Goal: Information Seeking & Learning: Learn about a topic

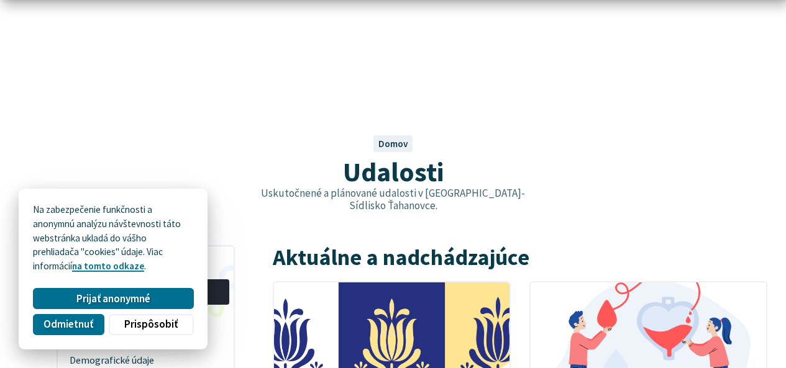
scroll to position [186, 0]
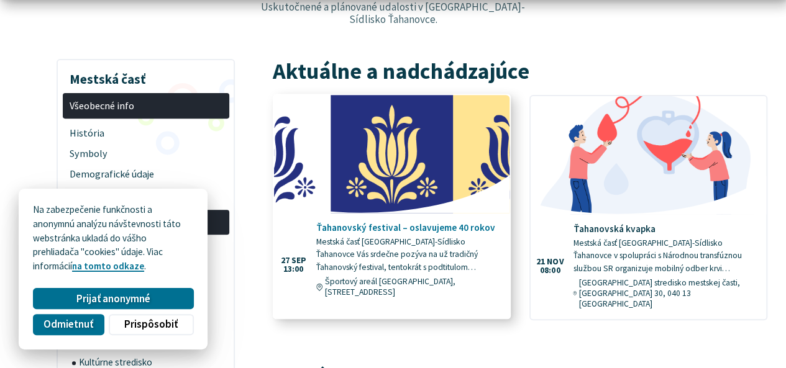
click at [421, 276] on span "Miesto: Športový areál Olympia, Čínska 33, Košice" at bounding box center [412, 286] width 175 height 21
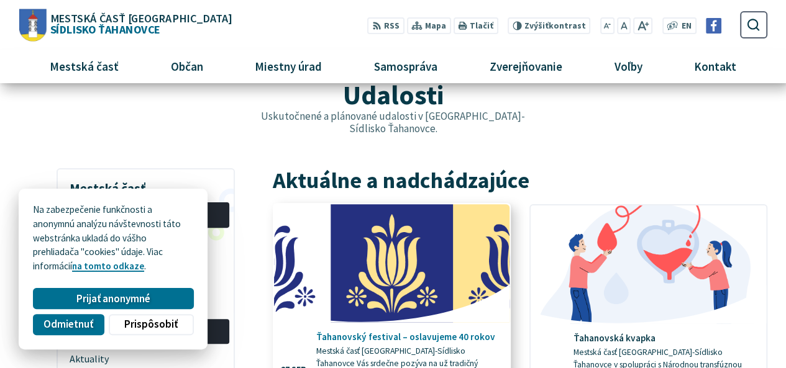
scroll to position [0, 0]
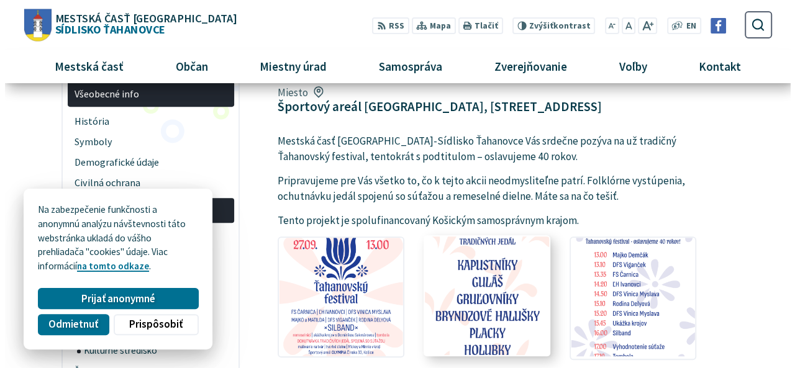
scroll to position [248, 0]
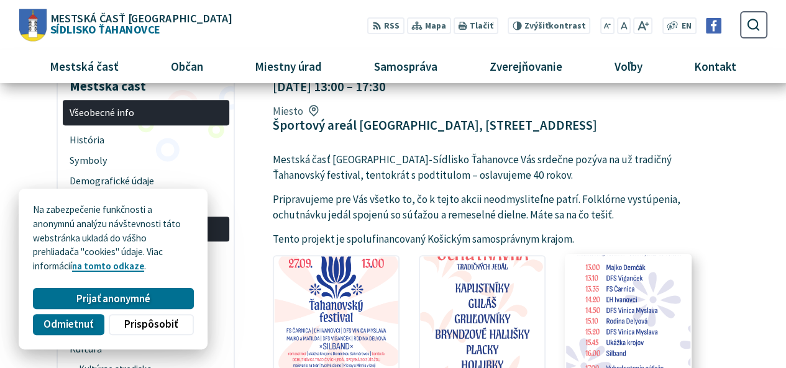
click at [615, 263] on img at bounding box center [628, 315] width 137 height 130
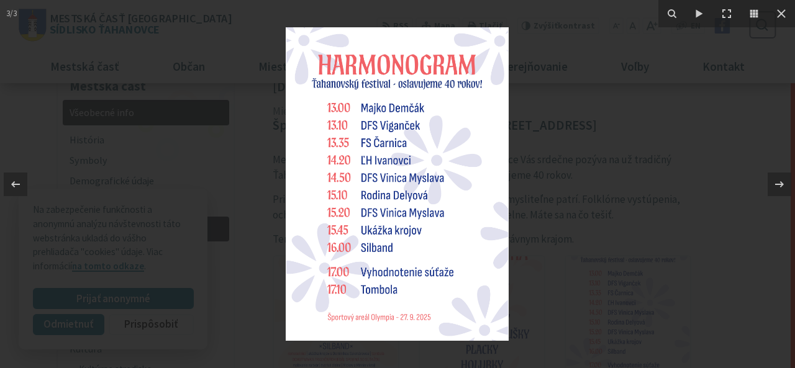
click at [391, 199] on img at bounding box center [397, 184] width 223 height 314
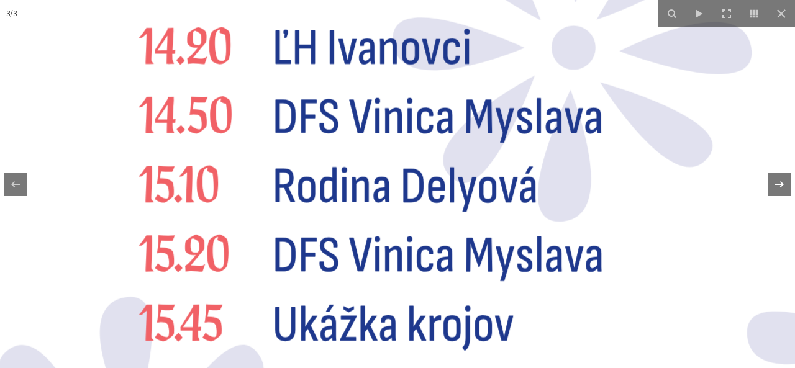
click at [785, 179] on div at bounding box center [780, 185] width 24 height 24
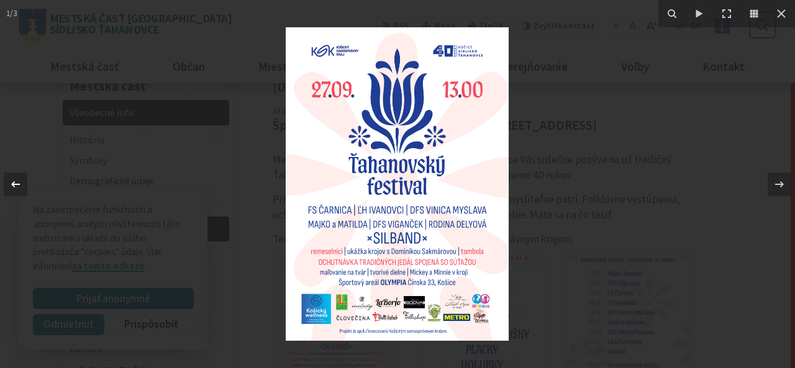
click at [18, 185] on icon at bounding box center [15, 184] width 15 height 15
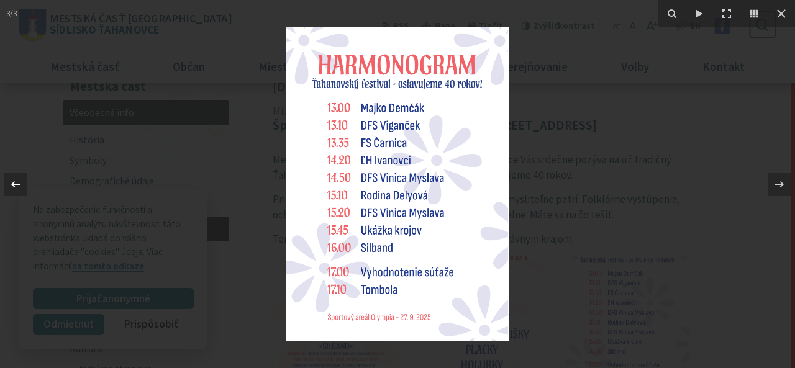
click at [18, 185] on icon at bounding box center [15, 184] width 15 height 15
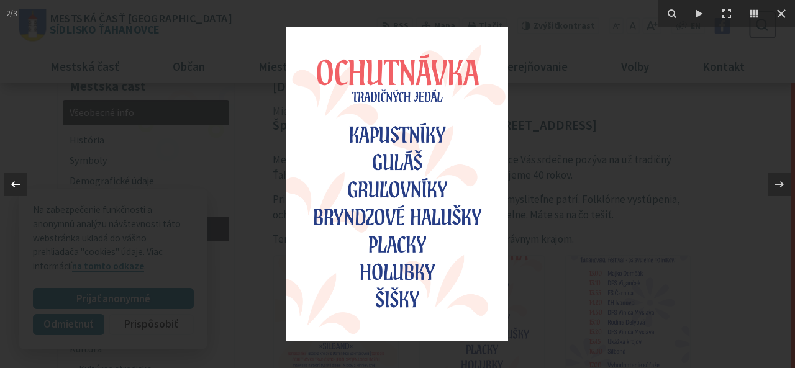
click at [18, 185] on div "2 / 3" at bounding box center [397, 184] width 795 height 368
click at [14, 181] on icon at bounding box center [15, 184] width 15 height 15
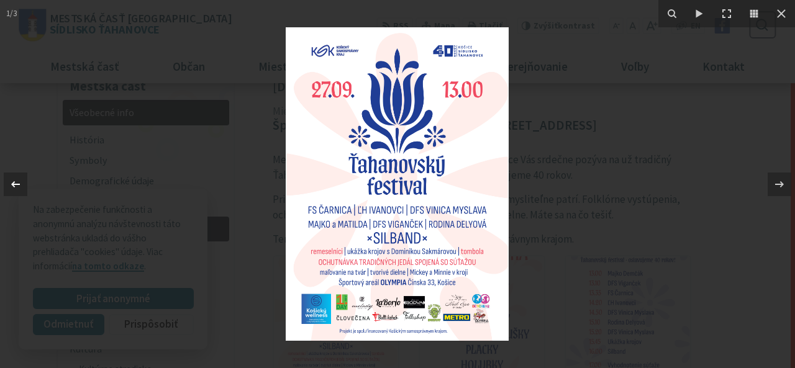
click at [14, 181] on icon at bounding box center [15, 184] width 15 height 15
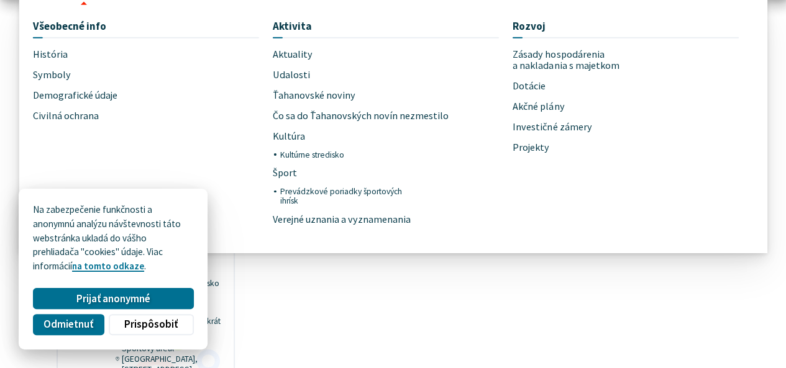
scroll to position [1118, 0]
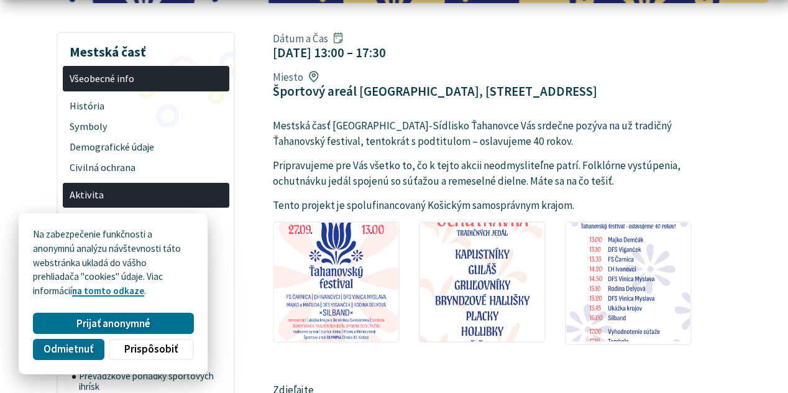
scroll to position [311, 0]
